Goal: Transaction & Acquisition: Purchase product/service

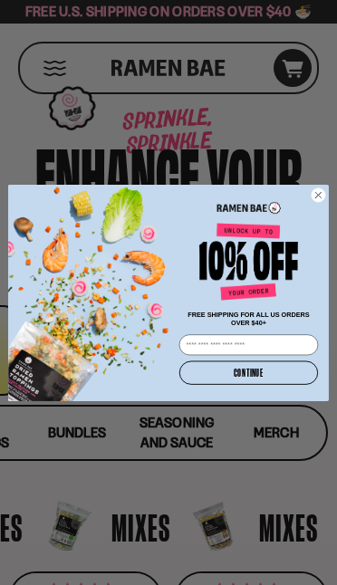
scroll to position [0, 183]
click at [330, 185] on div "Close dialog FREE SHIPPING FOR ALL US ORDERS OVER $40+ Email CONTINUE ******" at bounding box center [168, 293] width 337 height 216
click at [316, 194] on circle "Close dialog" at bounding box center [318, 195] width 14 height 14
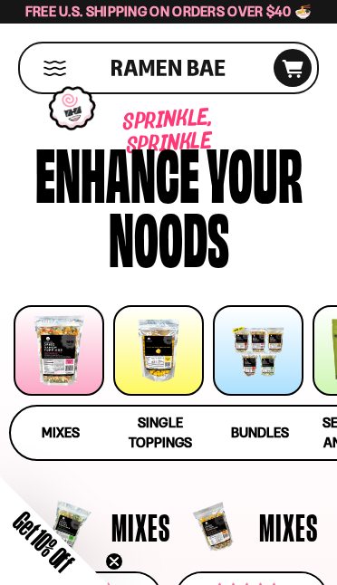
scroll to position [0, 0]
click at [48, 361] on div at bounding box center [59, 350] width 91 height 91
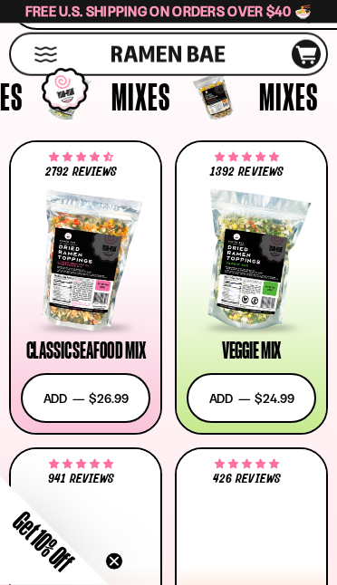
scroll to position [571, 0]
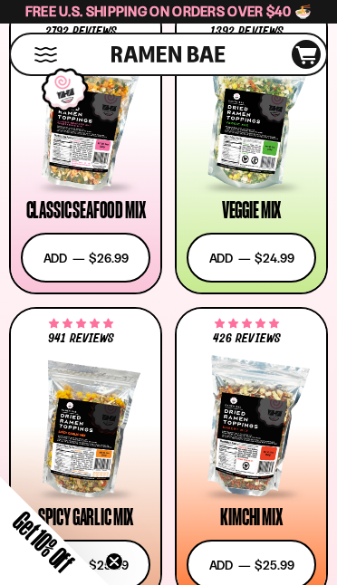
click at [58, 423] on div at bounding box center [85, 428] width 129 height 136
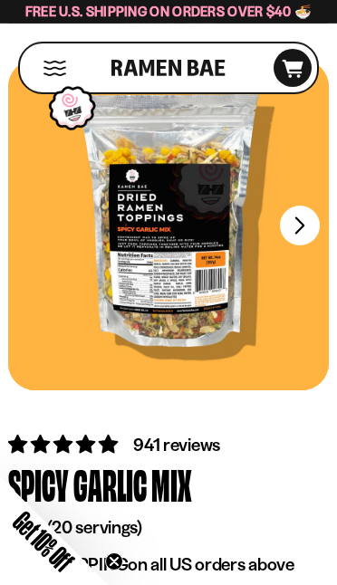
scroll to position [59, 0]
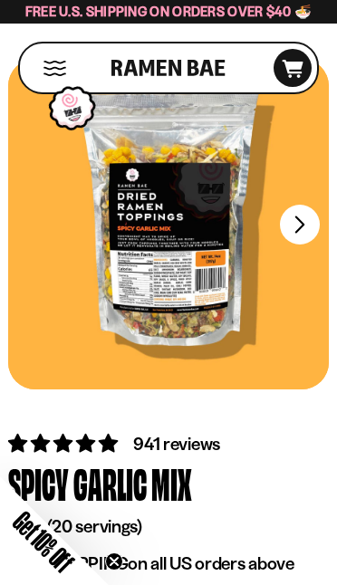
click at [301, 228] on button "FADCB6FD-DFAB-4417-9F21-029242090B77" at bounding box center [300, 225] width 40 height 40
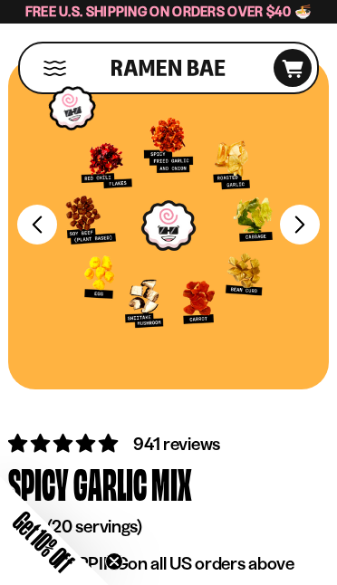
click at [202, 300] on div at bounding box center [168, 224] width 320 height 330
click at [196, 276] on div at bounding box center [168, 224] width 320 height 330
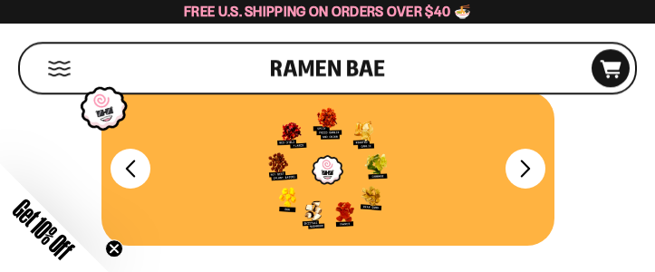
scroll to position [26, 0]
click at [336, 272] on div "FADCB6FD-DFAB-4417-9F21-029242090B77 FADCB6FD-DFAB-4417-9F21-029242090B77" at bounding box center [327, 181] width 638 height 181
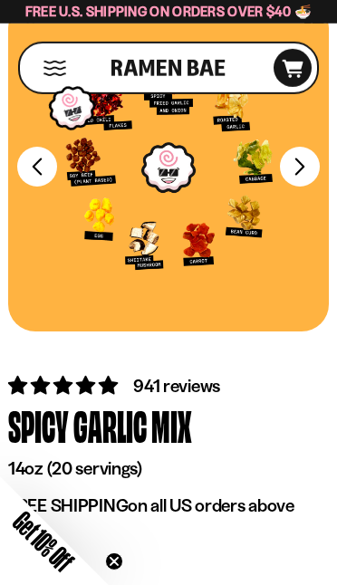
scroll to position [118, 0]
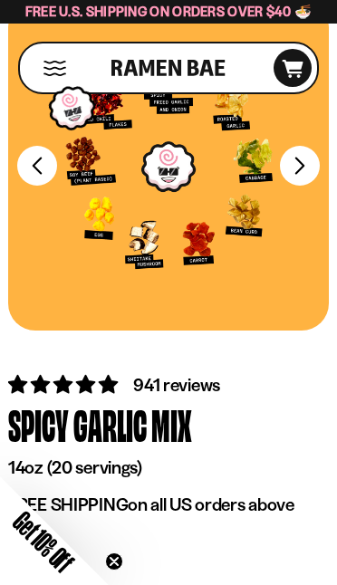
click at [310, 178] on button "FADCB6FD-DFAB-4417-9F21-029242090B77" at bounding box center [300, 166] width 40 height 40
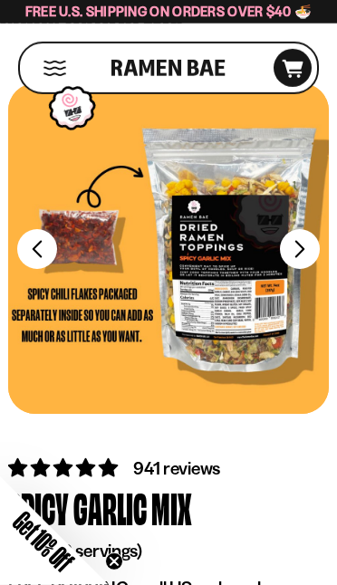
scroll to position [35, 0]
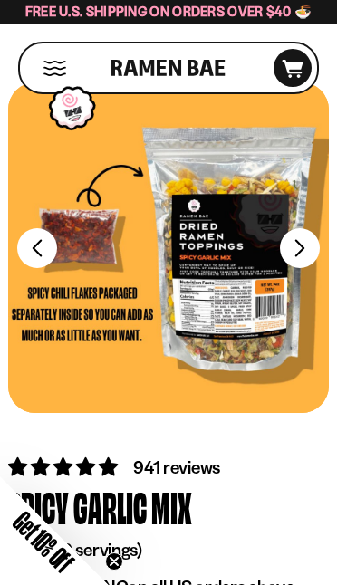
click at [318, 261] on div at bounding box center [168, 247] width 320 height 330
click at [302, 250] on button "FADCB6FD-DFAB-4417-9F21-029242090B77" at bounding box center [300, 248] width 40 height 40
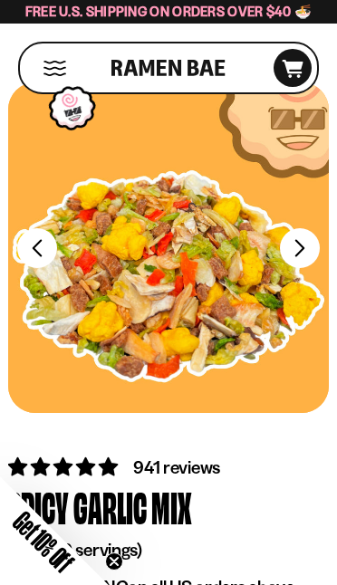
click at [296, 275] on div at bounding box center [168, 247] width 320 height 330
click at [299, 248] on button "FADCB6FD-DFAB-4417-9F21-029242090B77" at bounding box center [300, 248] width 40 height 40
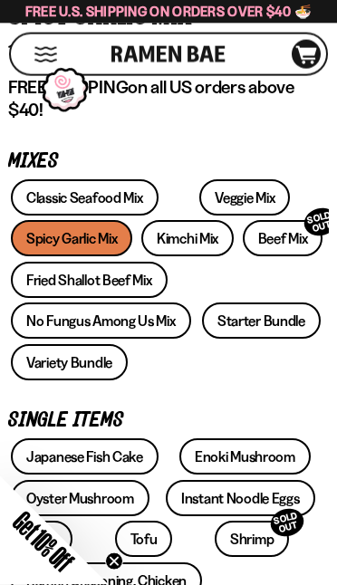
scroll to position [536, 0]
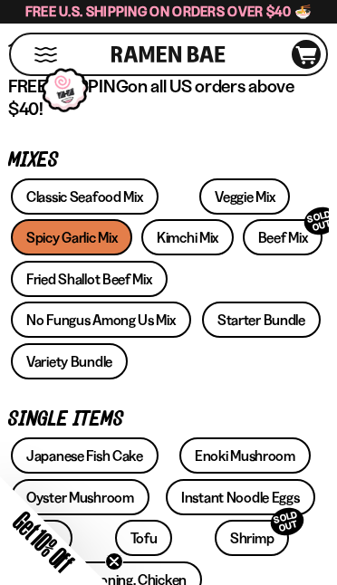
click at [142, 286] on link "Fried Shallot Beef Mix" at bounding box center [89, 279] width 157 height 36
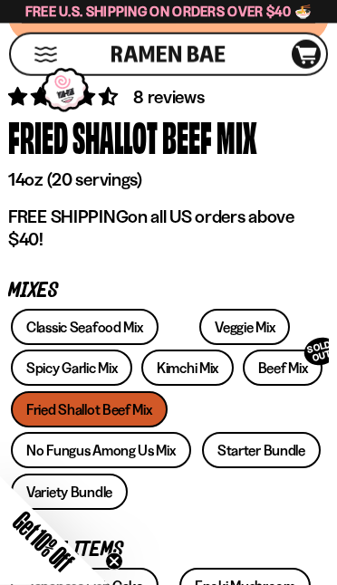
scroll to position [406, 0]
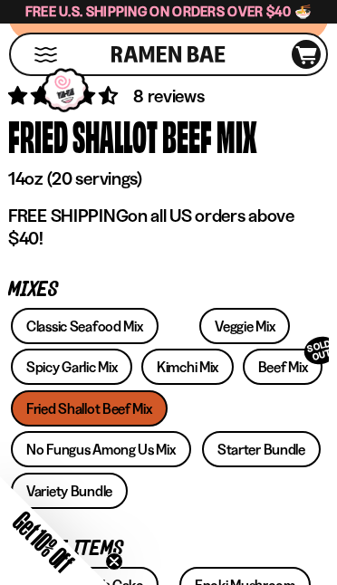
click at [269, 365] on link "Beef Mix SOLD OUT" at bounding box center [283, 367] width 81 height 36
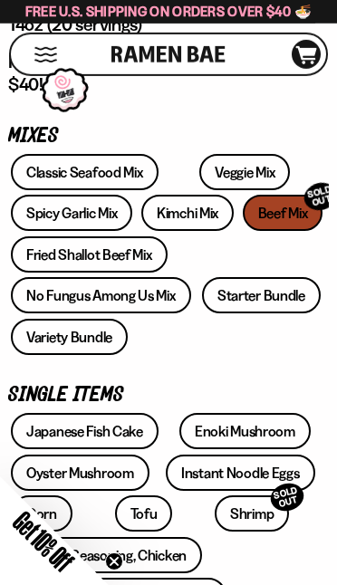
scroll to position [561, 0]
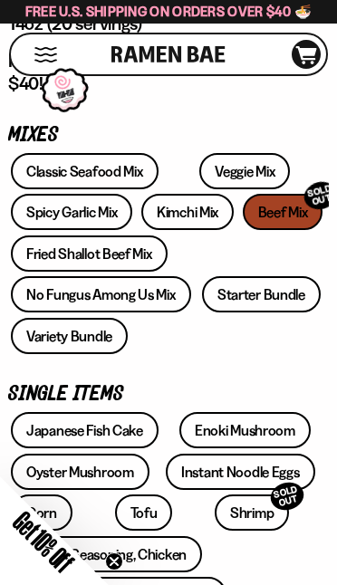
click at [102, 176] on link "Classic Seafood Mix" at bounding box center [85, 171] width 148 height 36
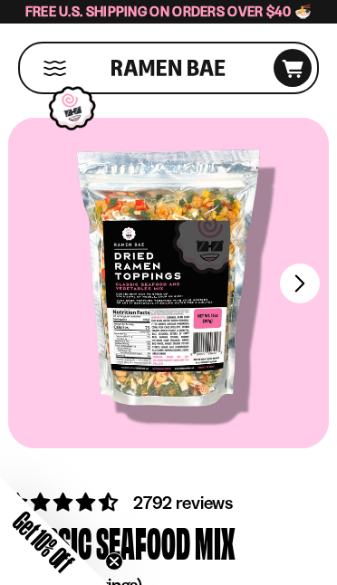
click at [54, 72] on button "Mobile Menu Trigger" at bounding box center [55, 68] width 24 height 15
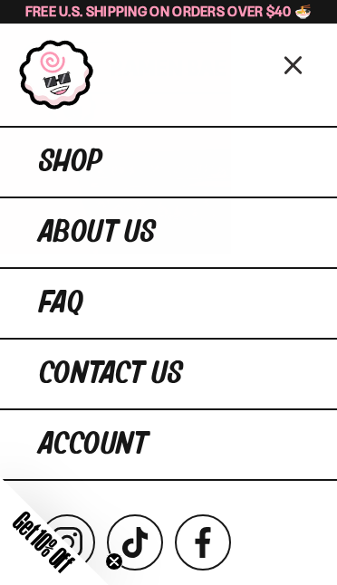
click at [218, 209] on link "About Us" at bounding box center [168, 231] width 337 height 71
click at [127, 174] on link "Shop" at bounding box center [168, 161] width 337 height 71
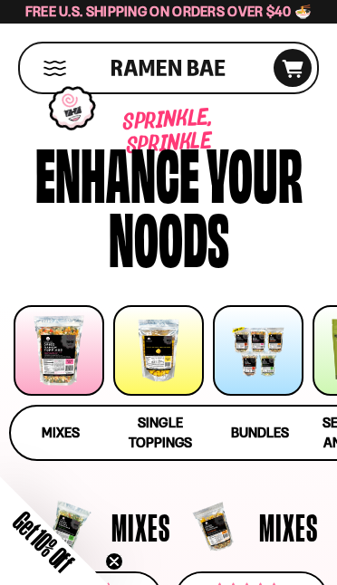
click at [158, 383] on div at bounding box center [158, 350] width 91 height 91
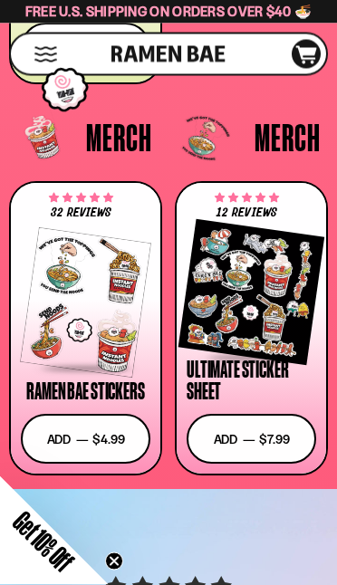
scroll to position [5957, 0]
